Goal: Information Seeking & Learning: Check status

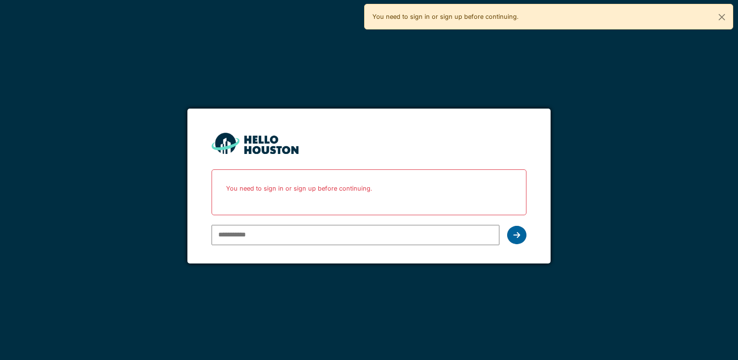
type input "**********"
click at [520, 232] on div at bounding box center [516, 235] width 19 height 18
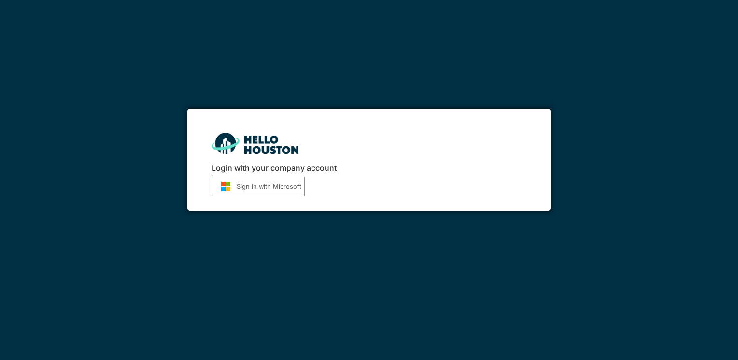
click at [255, 186] on button "Sign in with Microsoft" at bounding box center [258, 187] width 93 height 20
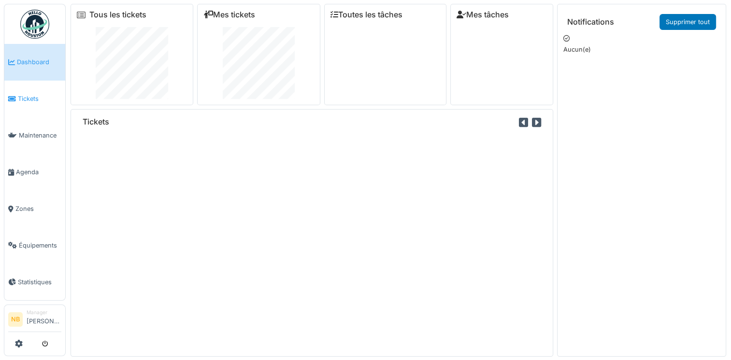
click at [43, 104] on link "Tickets" at bounding box center [34, 99] width 61 height 37
click at [32, 100] on span "Tickets" at bounding box center [39, 98] width 43 height 9
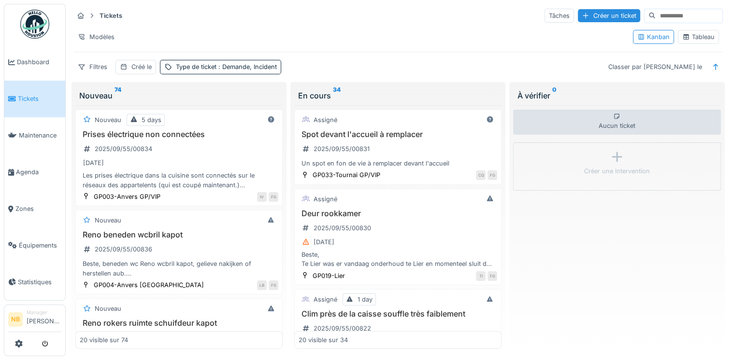
click at [656, 16] on input at bounding box center [689, 16] width 67 height 14
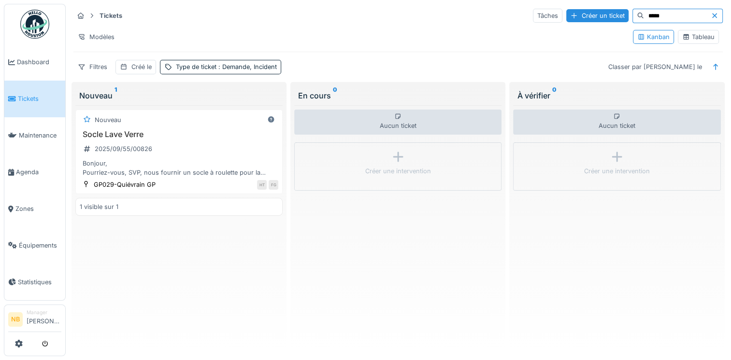
type input "*****"
click at [183, 155] on div "Socle Lave Verre 2025/09/55/00826 Bonjour, Pourriez-vous, SVP, nous fournir un …" at bounding box center [179, 154] width 199 height 48
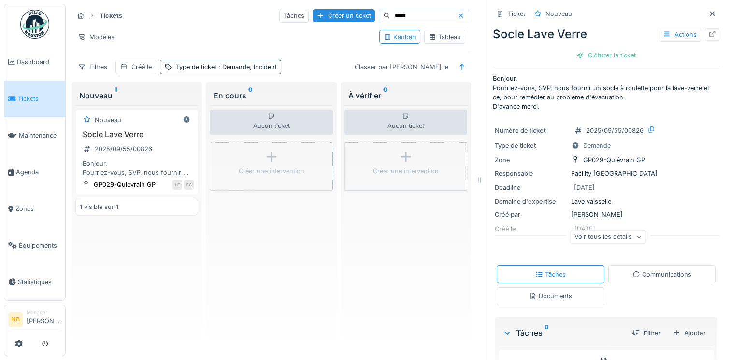
click at [41, 90] on link "Tickets" at bounding box center [34, 99] width 61 height 37
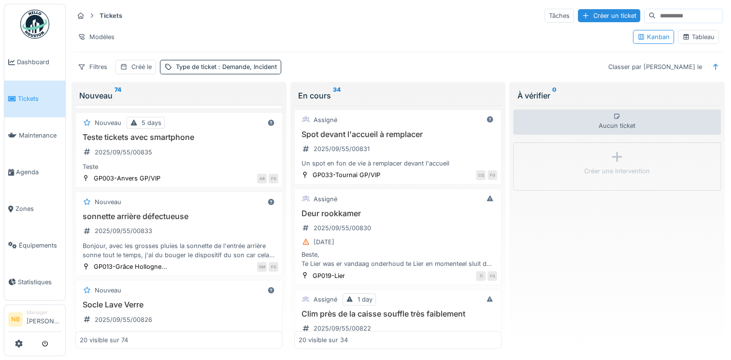
scroll to position [280, 0]
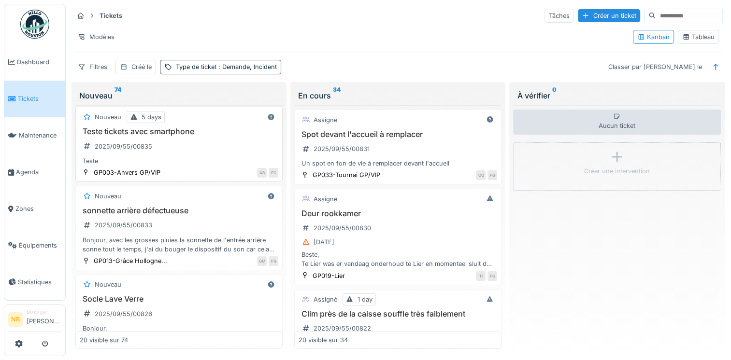
click at [200, 130] on h3 "Teste tickets avec smartphone" at bounding box center [179, 131] width 199 height 9
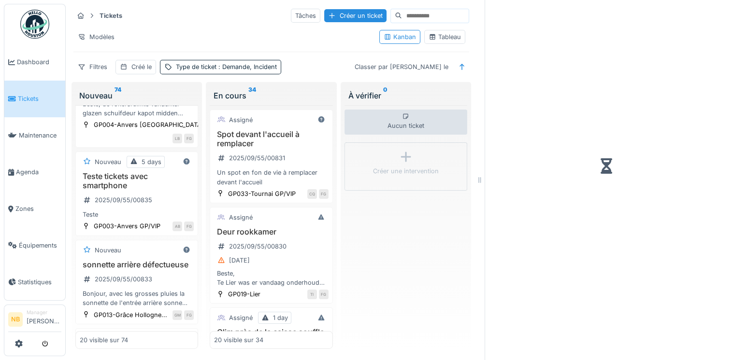
scroll to position [321, 0]
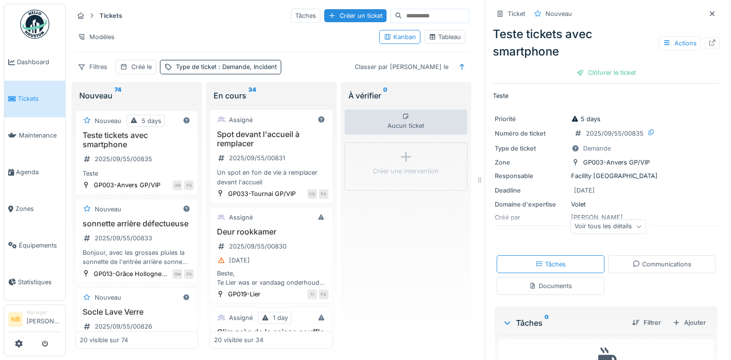
click at [616, 237] on div "Voir tous les détails" at bounding box center [608, 228] width 227 height 31
click at [600, 228] on div "Voir tous les détails" at bounding box center [608, 227] width 76 height 14
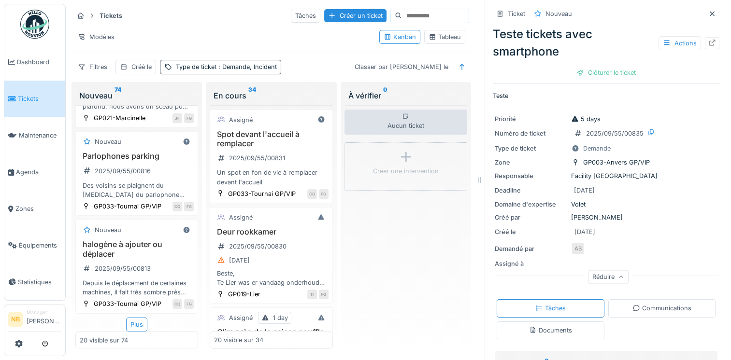
scroll to position [1778, 0]
click at [128, 329] on div "Plus" at bounding box center [136, 325] width 21 height 14
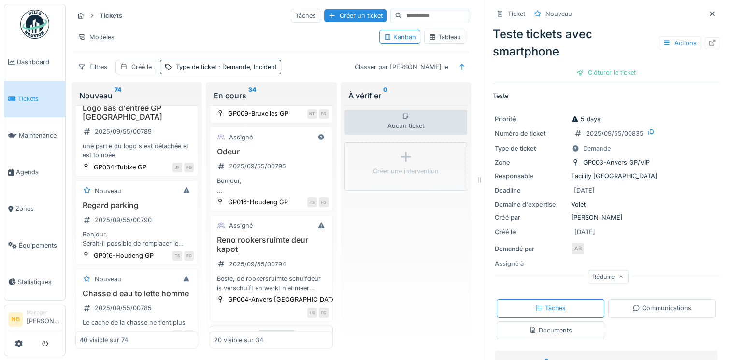
scroll to position [451, 0]
